Goal: Share content

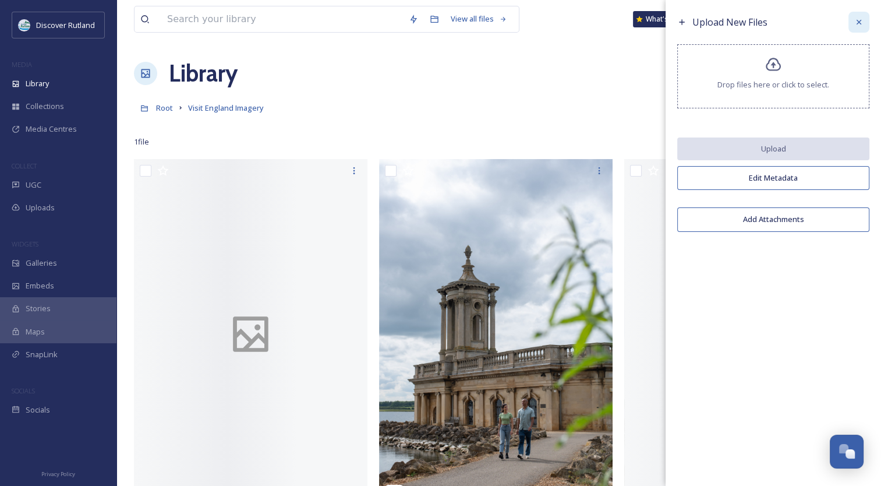
click at [857, 23] on icon at bounding box center [859, 22] width 5 height 5
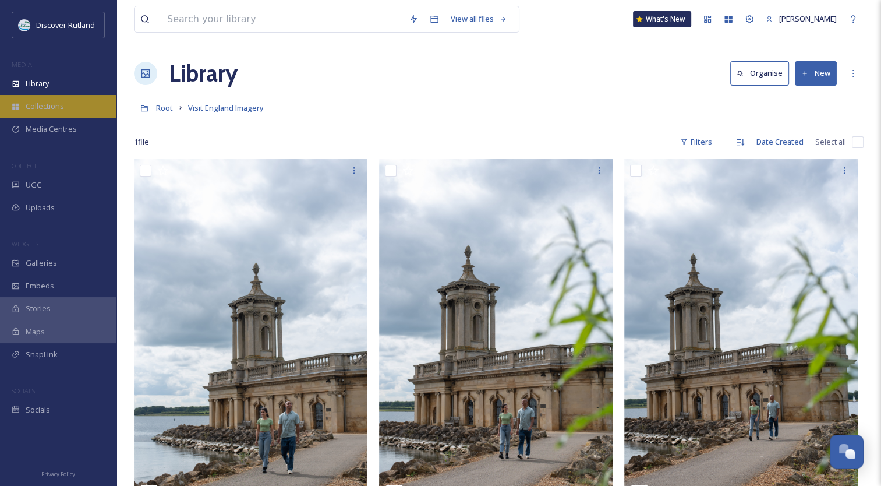
click at [17, 107] on icon at bounding box center [15, 107] width 7 height 6
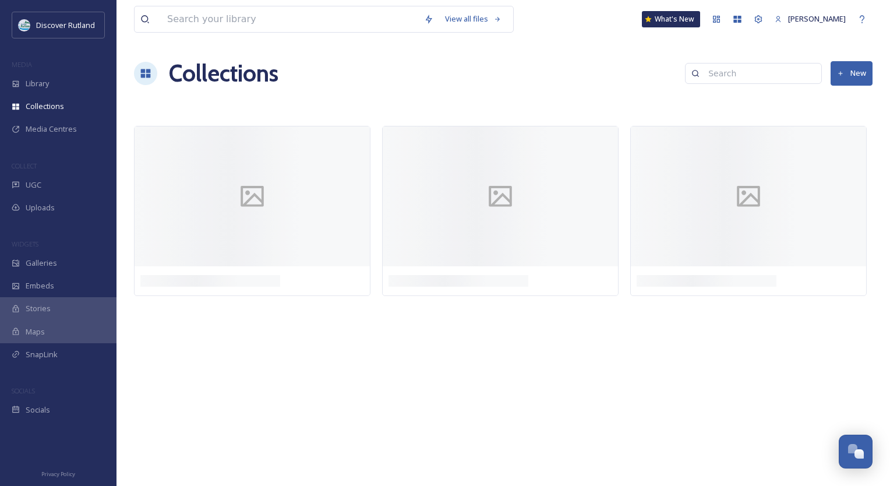
click at [17, 107] on icon at bounding box center [15, 107] width 7 height 6
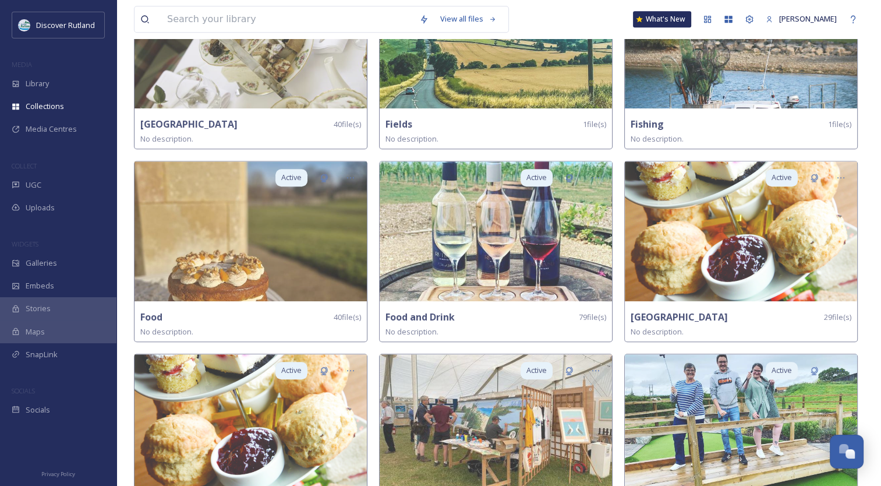
scroll to position [1054, 0]
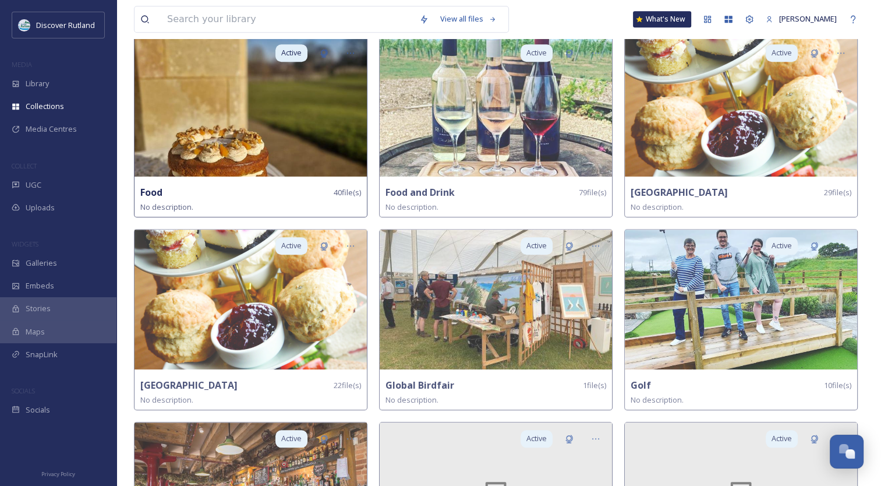
click at [219, 101] on img at bounding box center [251, 107] width 232 height 140
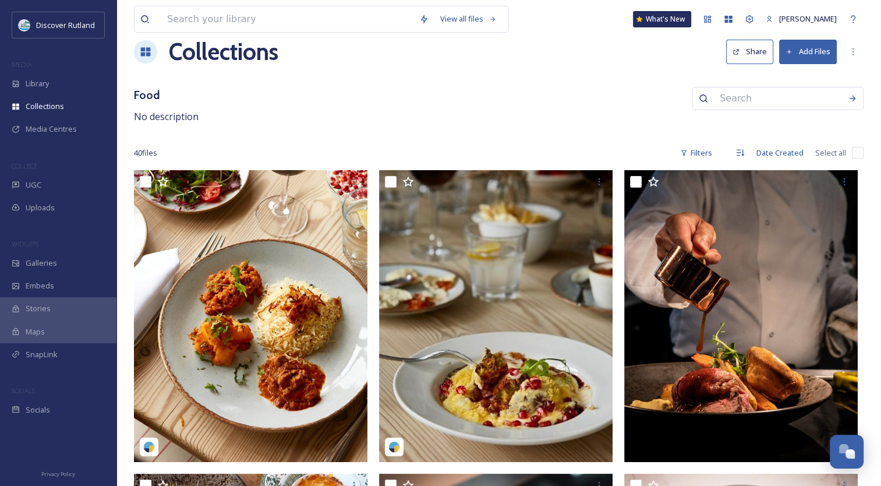
scroll to position [6, 0]
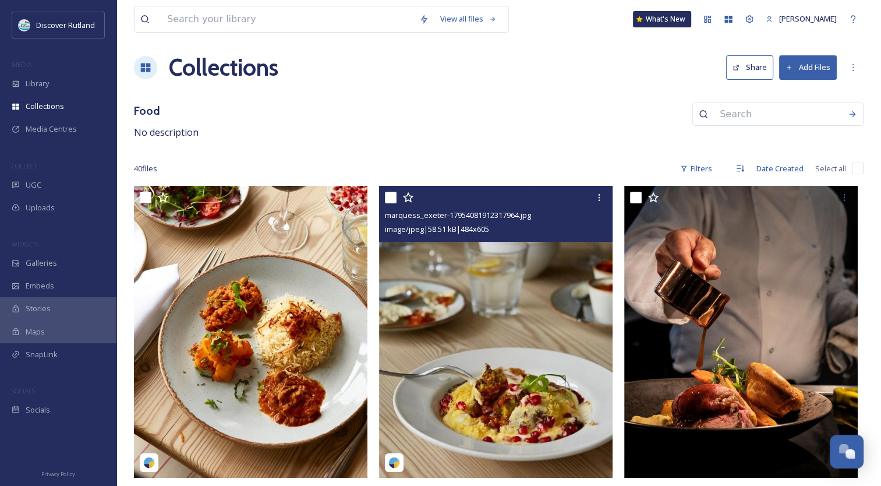
drag, startPoint x: 465, startPoint y: 316, endPoint x: 212, endPoint y: 360, distance: 257.2
click at [212, 360] on img at bounding box center [251, 332] width 234 height 292
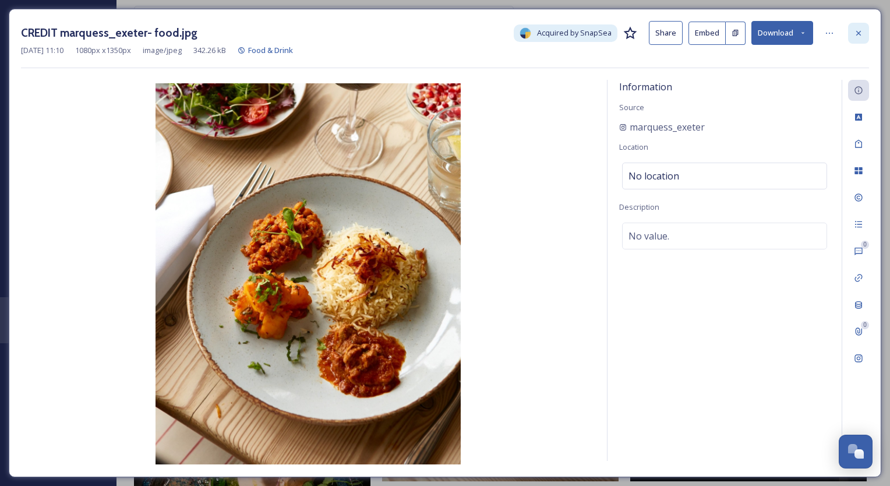
click at [862, 32] on icon at bounding box center [858, 33] width 9 height 9
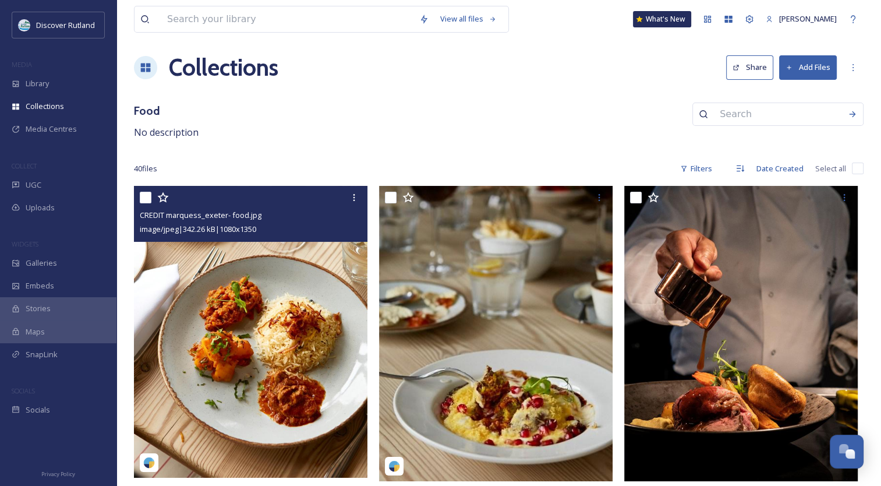
click at [754, 65] on button "Share" at bounding box center [749, 67] width 47 height 24
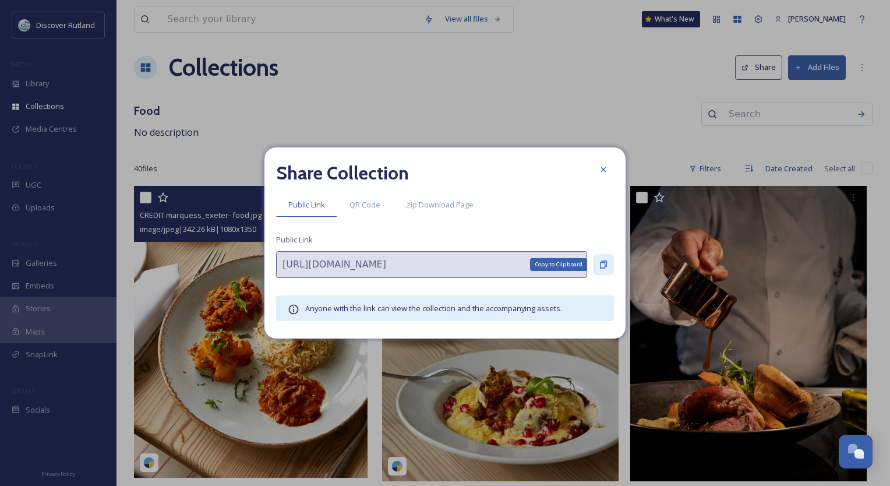
click at [602, 262] on icon at bounding box center [603, 265] width 7 height 8
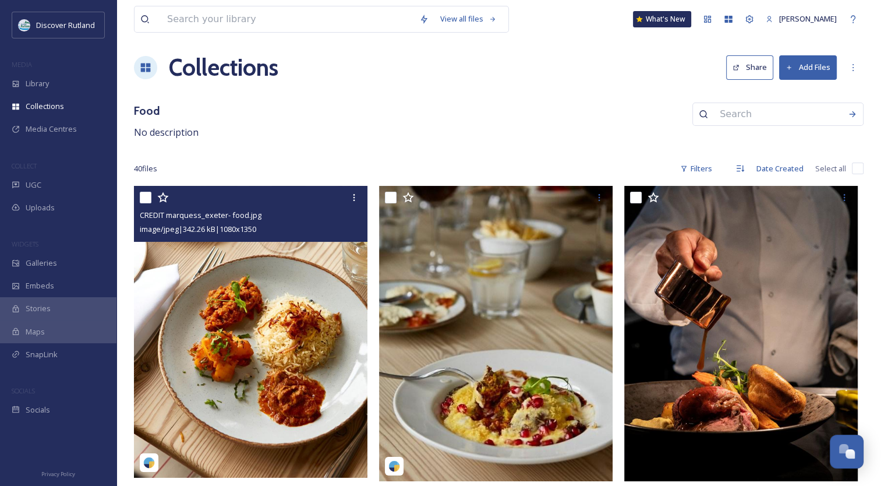
drag, startPoint x: 878, startPoint y: 41, endPoint x: 885, endPoint y: 39, distance: 6.6
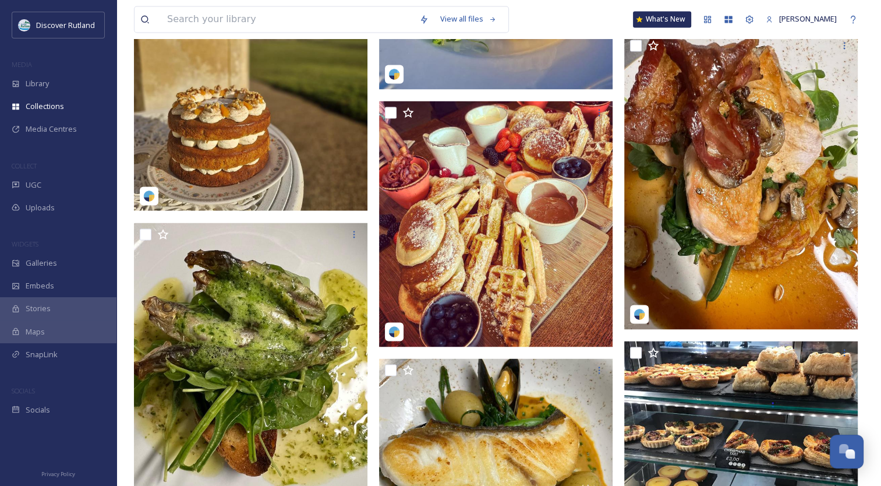
scroll to position [2056, 0]
